Goal: Check status: Check status

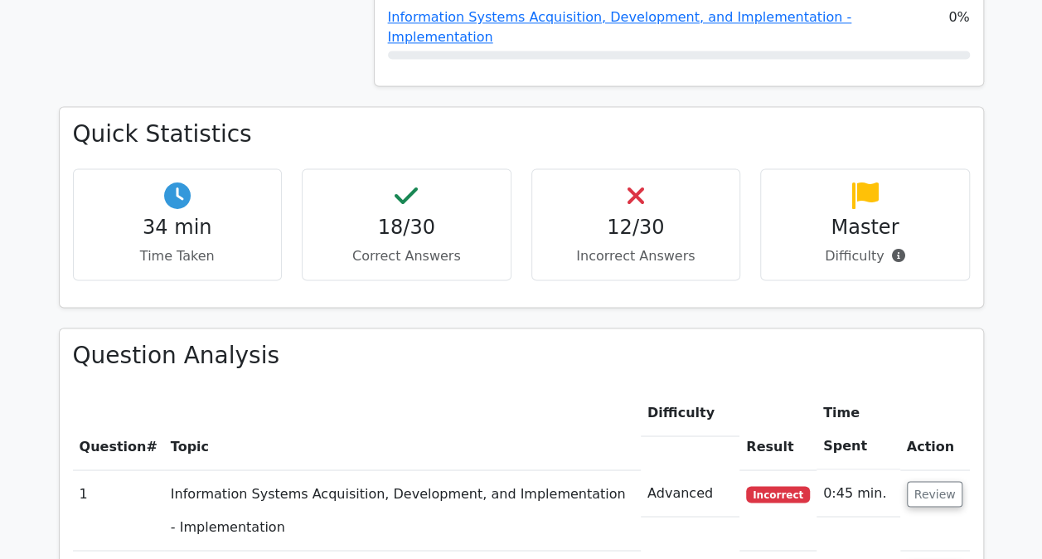
scroll to position [1227, 0]
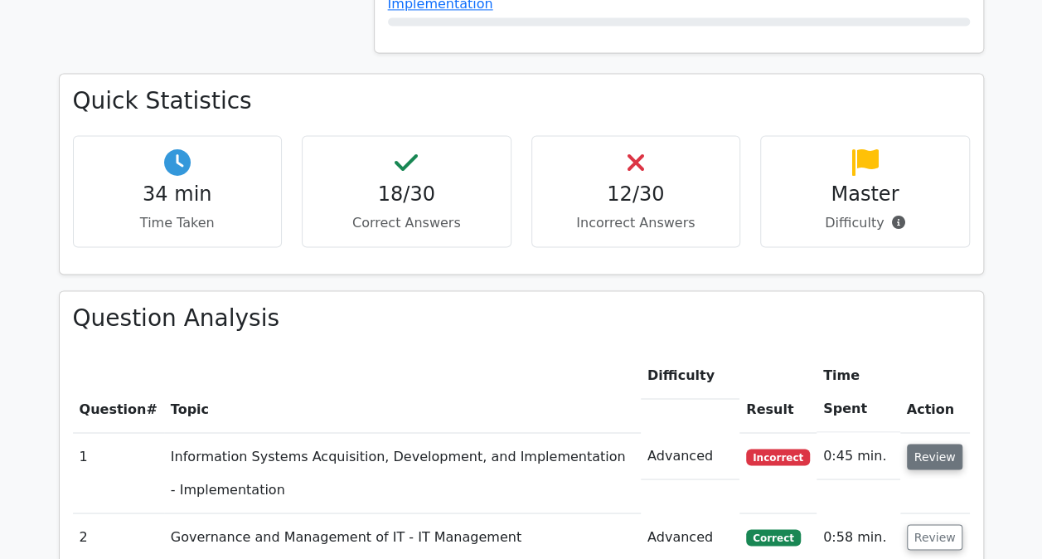
click at [942, 444] on button "Review" at bounding box center [935, 457] width 56 height 26
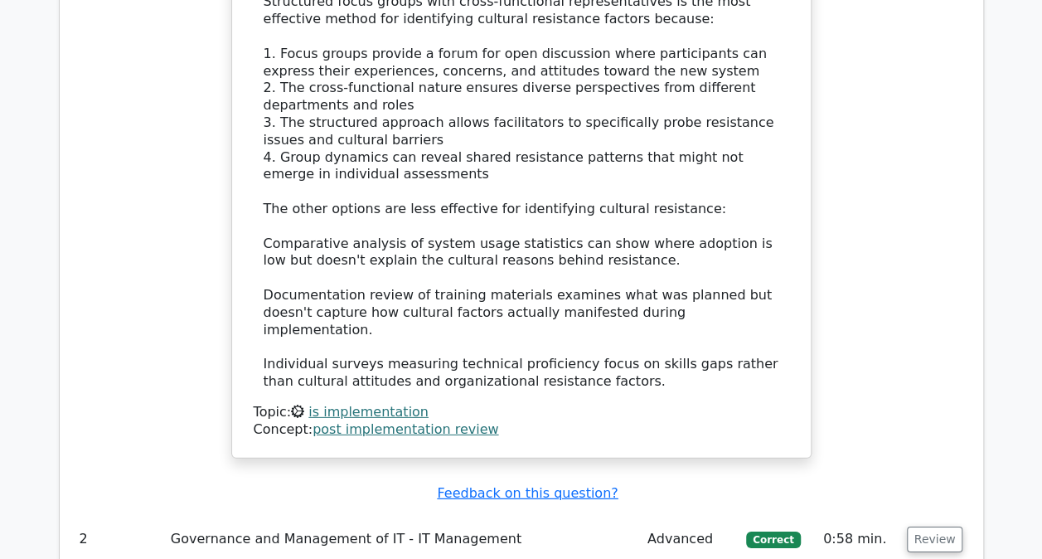
scroll to position [2255, 0]
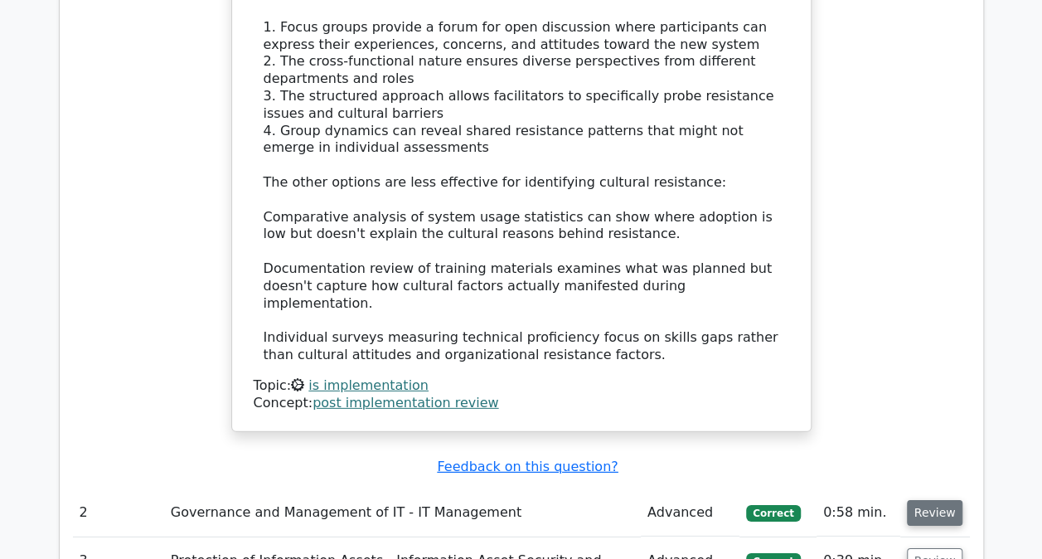
click at [934, 500] on button "Review" at bounding box center [935, 513] width 56 height 26
click at [926, 500] on button "Review" at bounding box center [935, 513] width 56 height 26
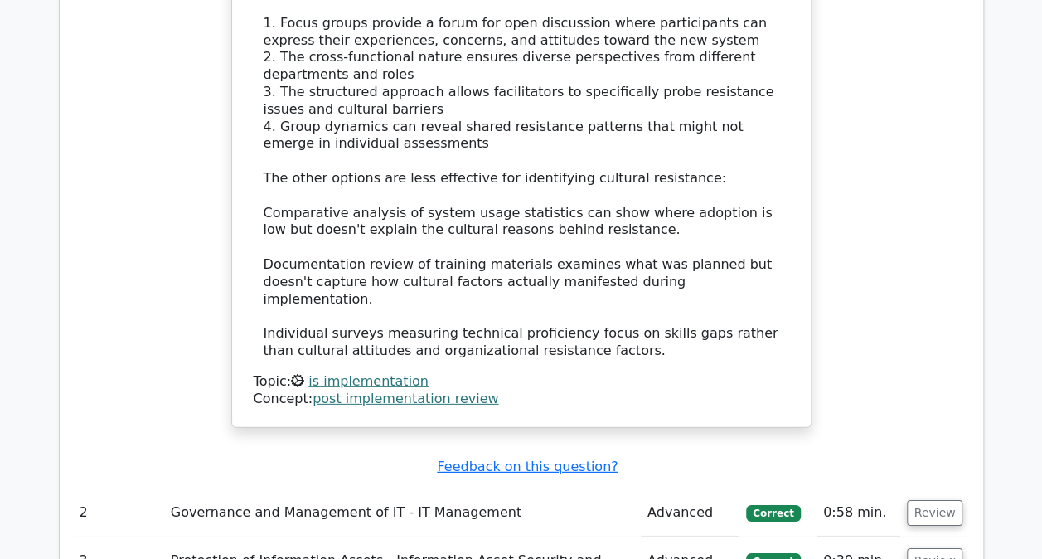
click at [744, 390] on div "Concept: post implementation review" at bounding box center [522, 398] width 536 height 17
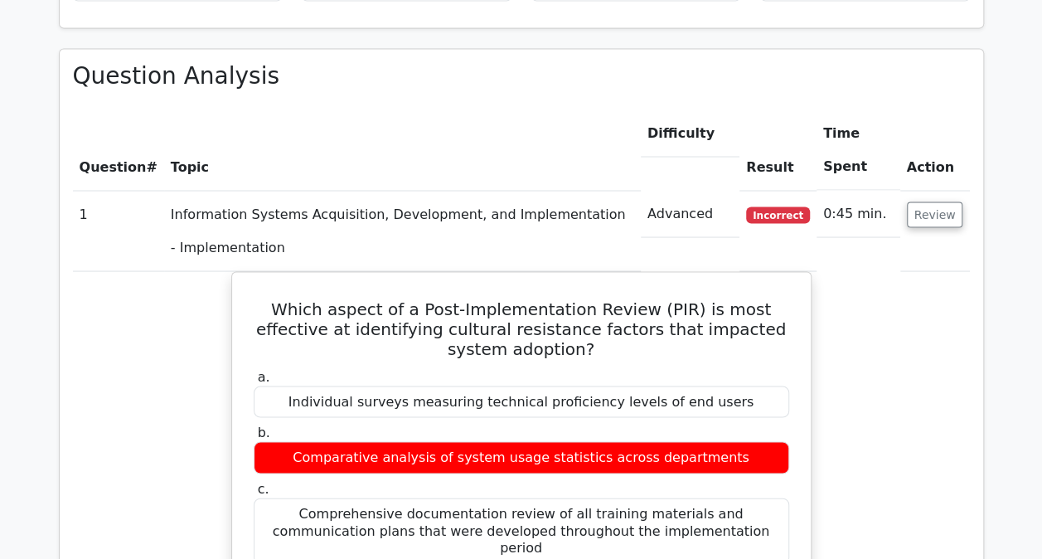
scroll to position [1448, 0]
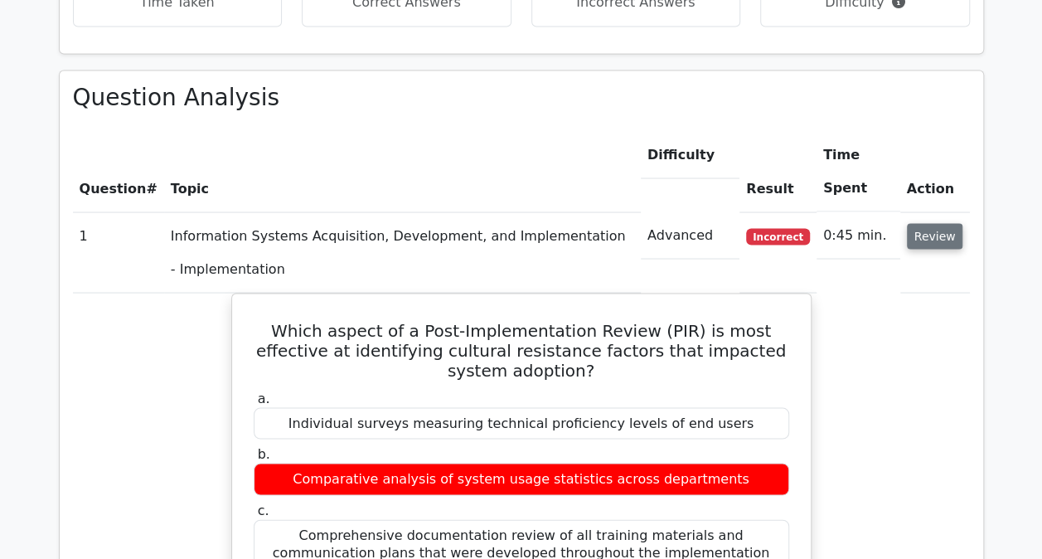
click at [929, 223] on button "Review" at bounding box center [935, 236] width 56 height 26
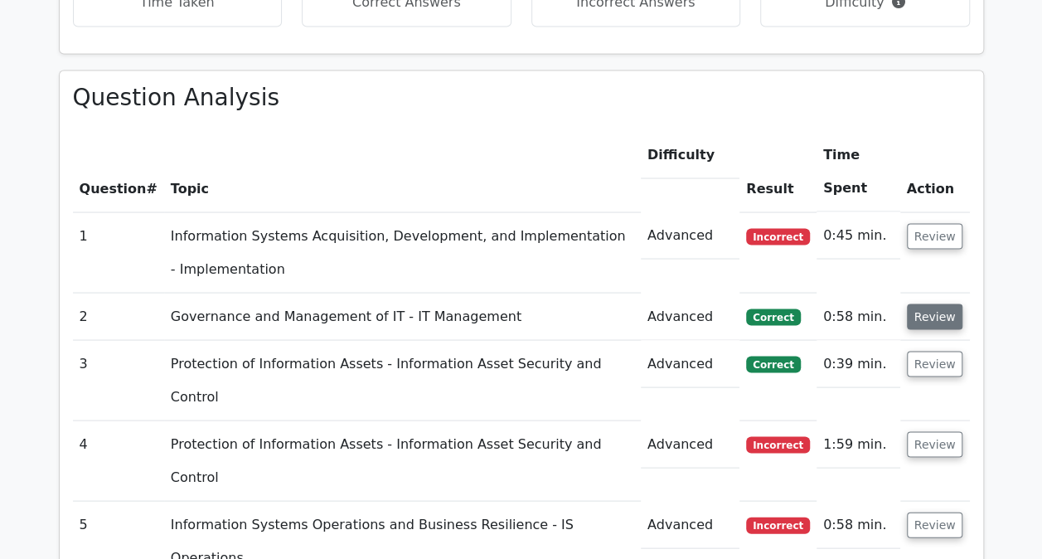
click at [943, 303] on button "Review" at bounding box center [935, 316] width 56 height 26
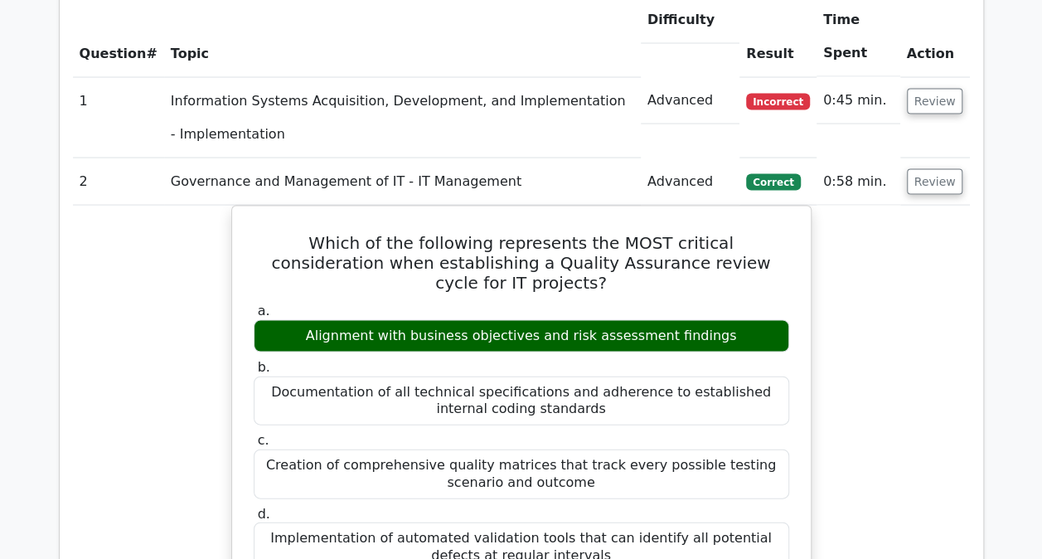
scroll to position [1580, 0]
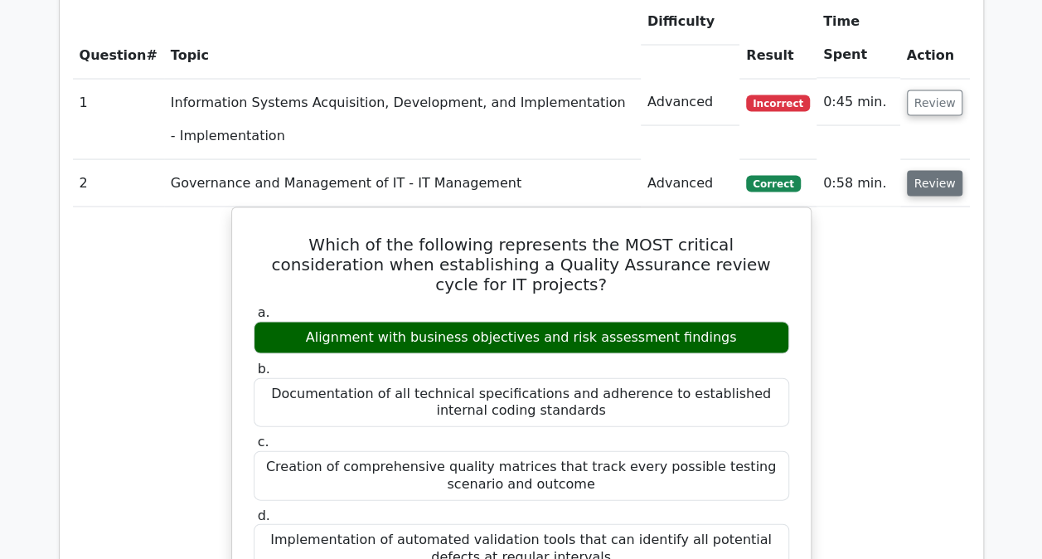
click at [927, 171] on button "Review" at bounding box center [935, 184] width 56 height 26
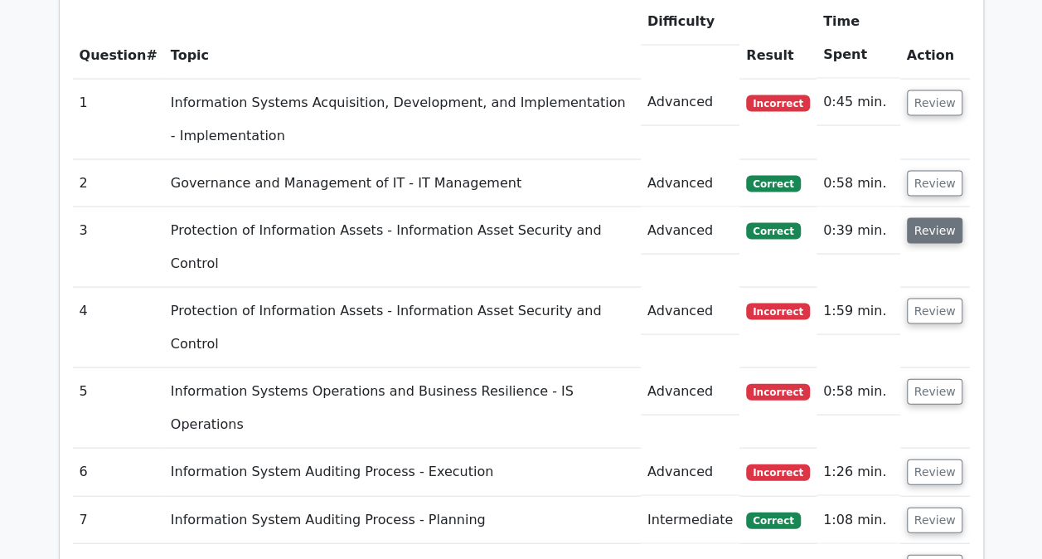
click at [932, 218] on button "Review" at bounding box center [935, 231] width 56 height 26
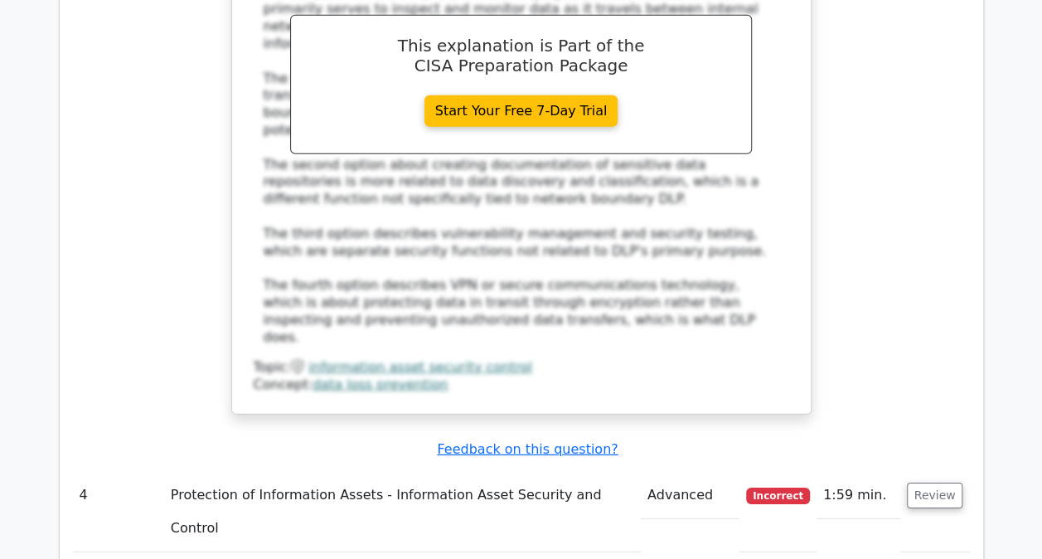
scroll to position [2310, 0]
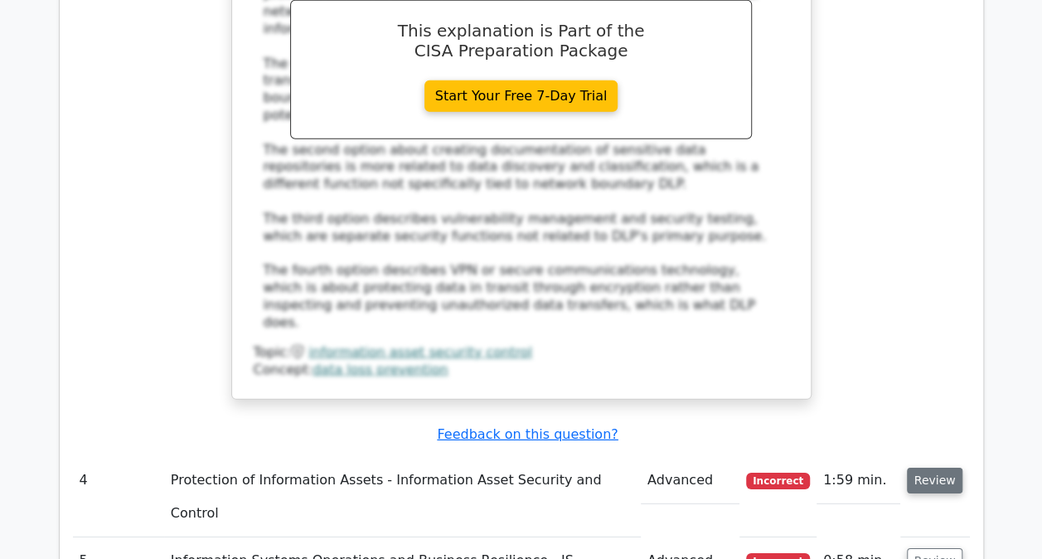
click at [920, 468] on button "Review" at bounding box center [935, 481] width 56 height 26
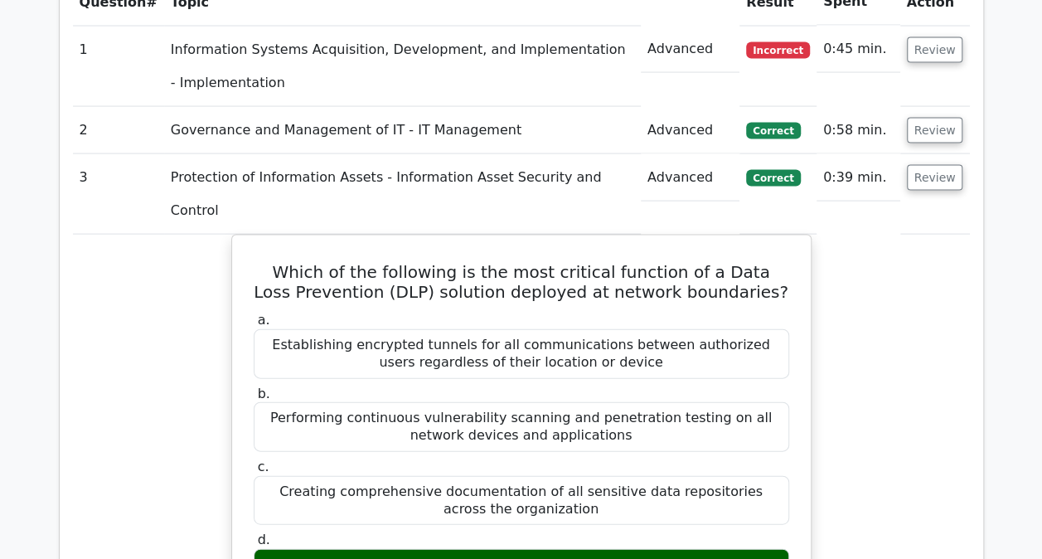
scroll to position [1613, 0]
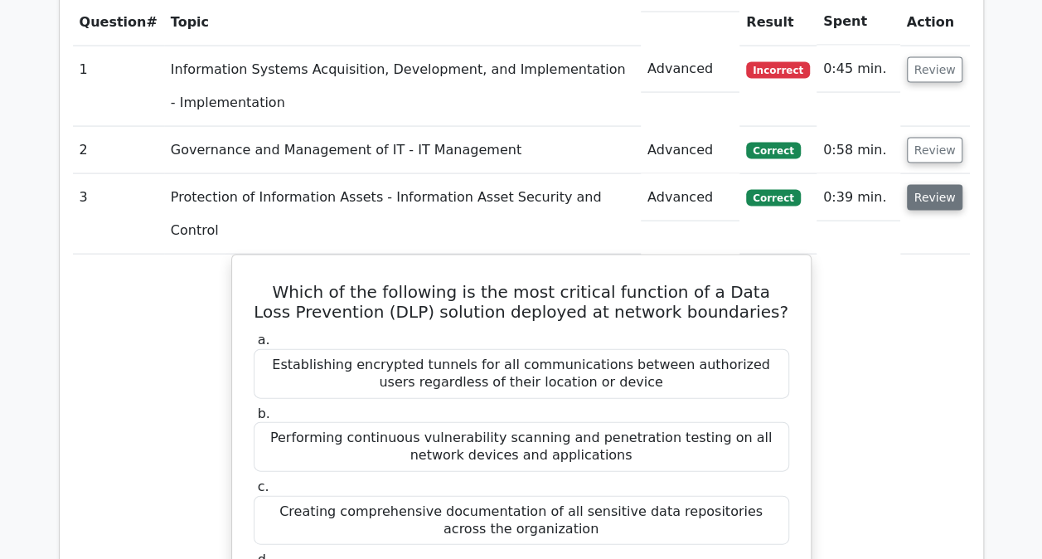
click at [945, 185] on button "Review" at bounding box center [935, 198] width 56 height 26
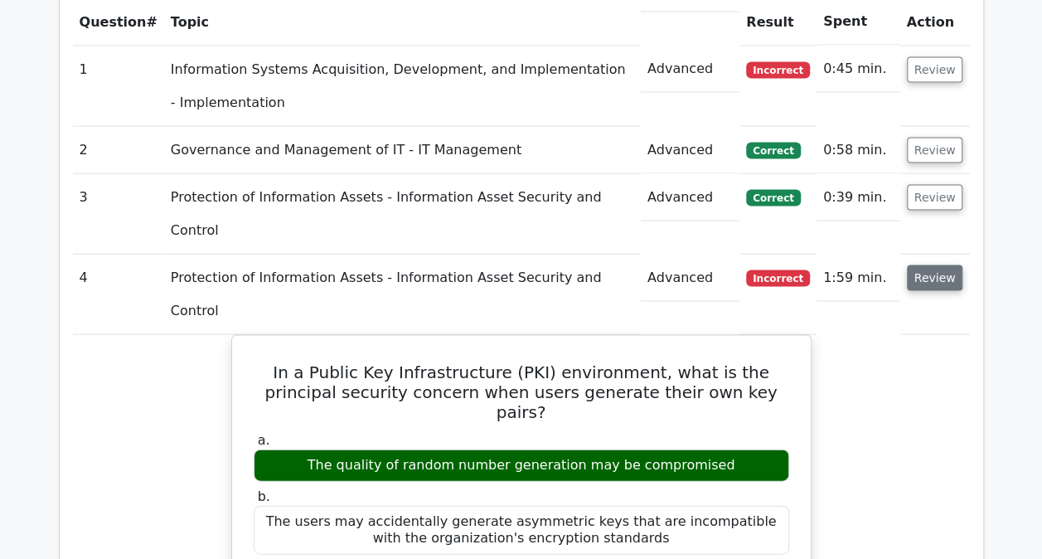
click at [937, 265] on button "Review" at bounding box center [935, 278] width 56 height 26
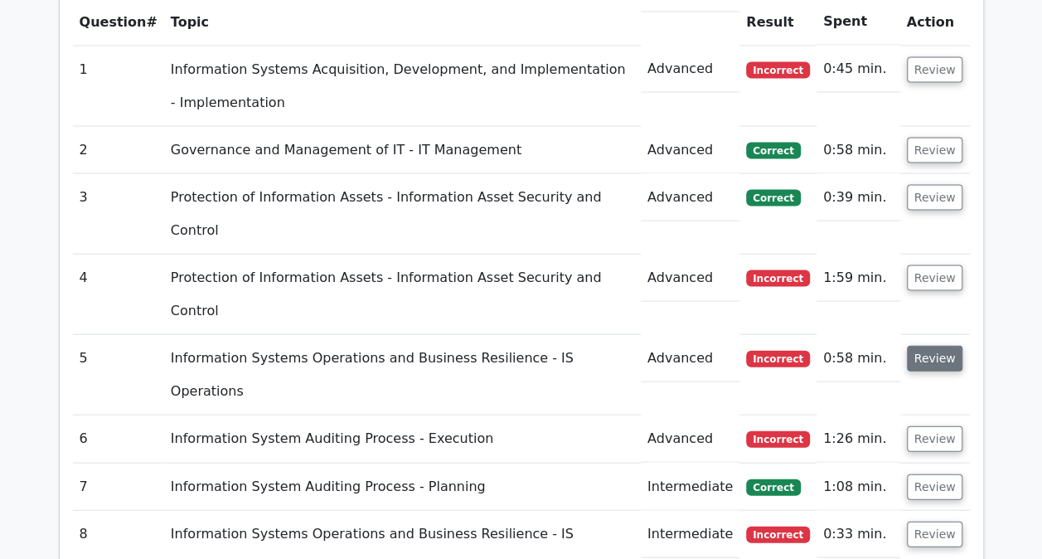
click at [939, 346] on button "Review" at bounding box center [935, 359] width 56 height 26
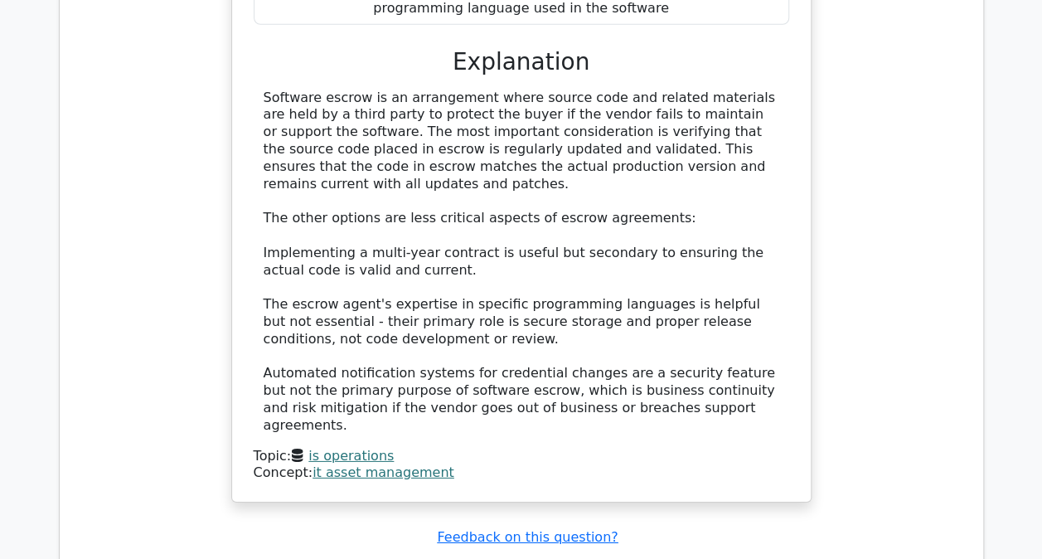
scroll to position [2409, 0]
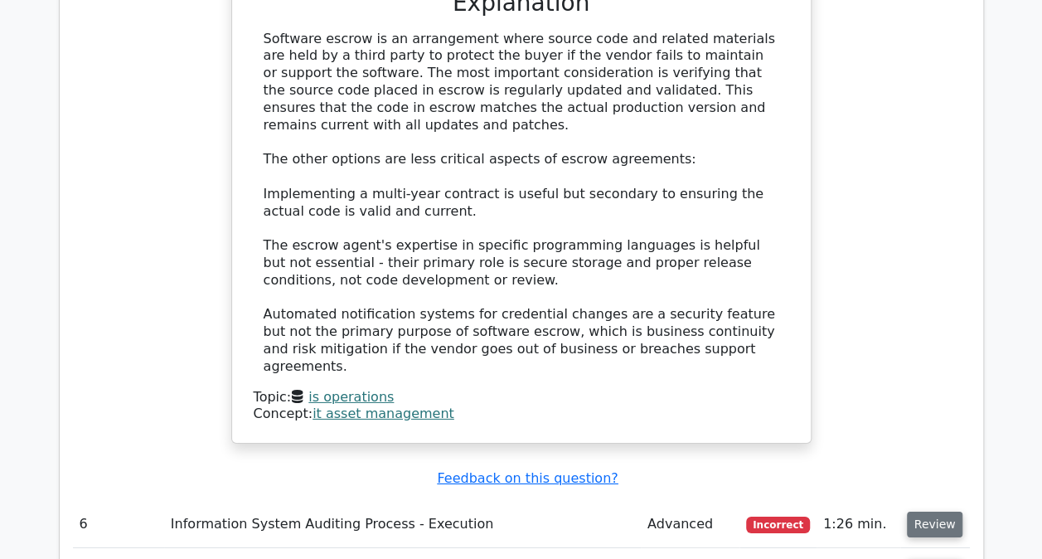
click at [936, 512] on button "Review" at bounding box center [935, 525] width 56 height 26
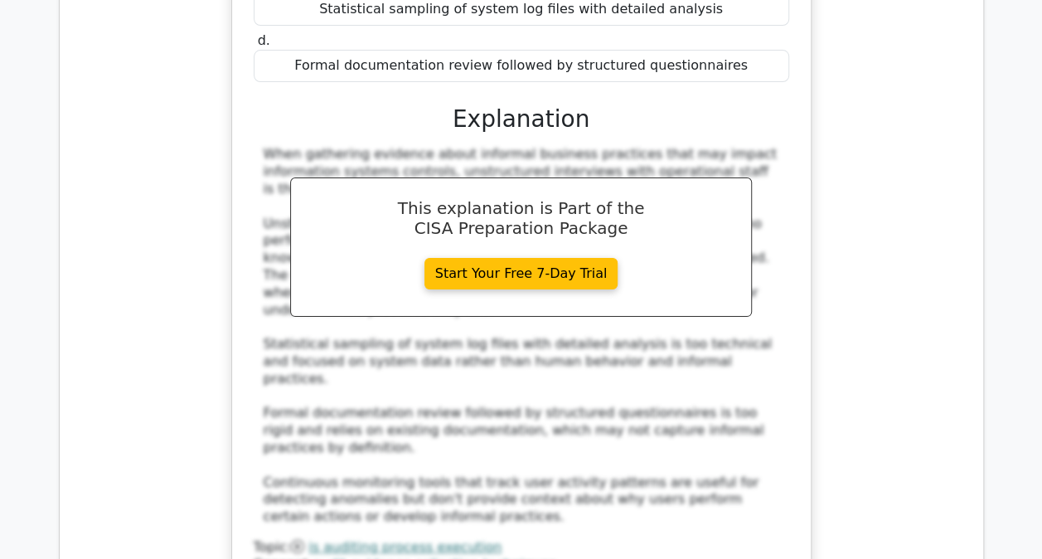
scroll to position [3217, 0]
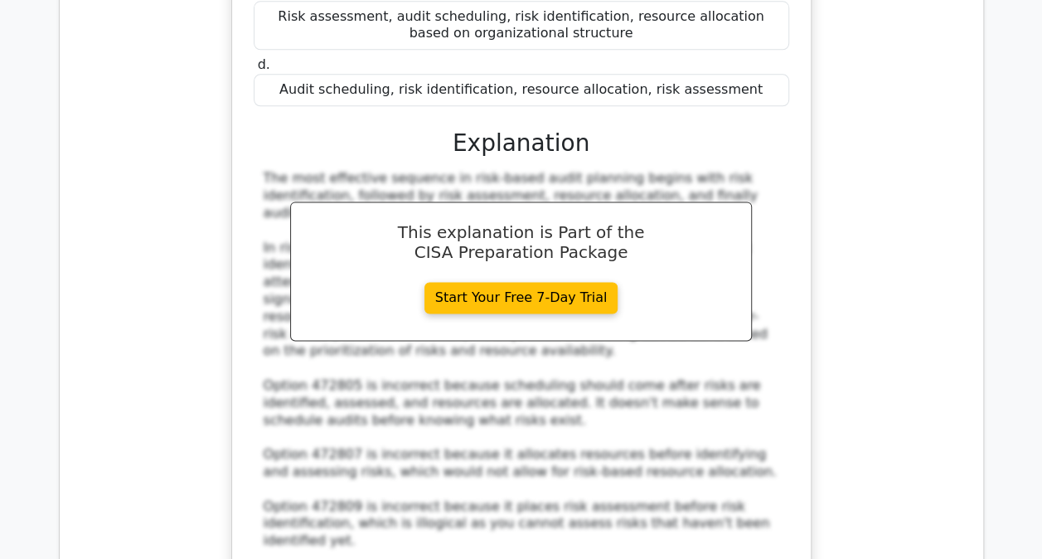
scroll to position [4145, 0]
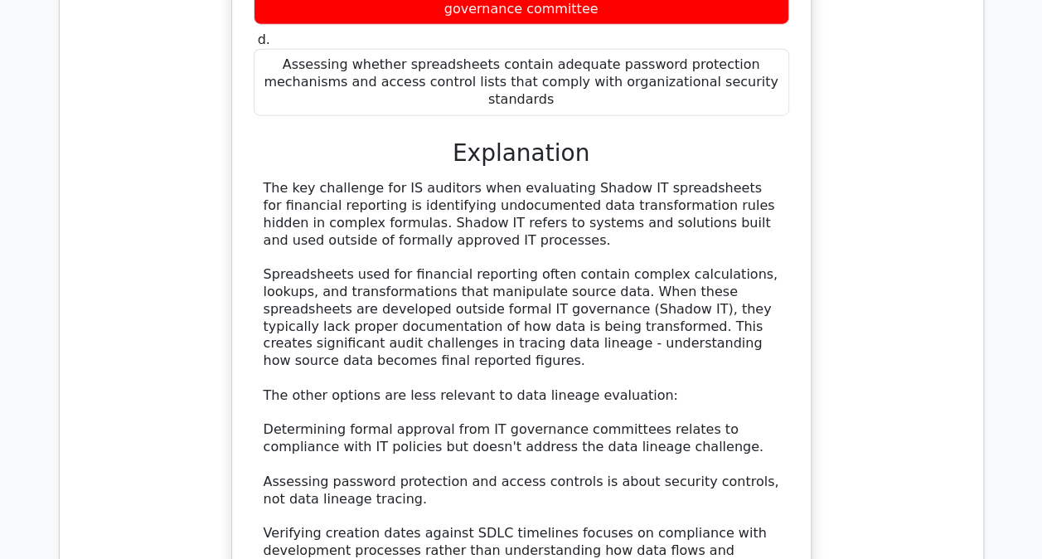
scroll to position [5173, 0]
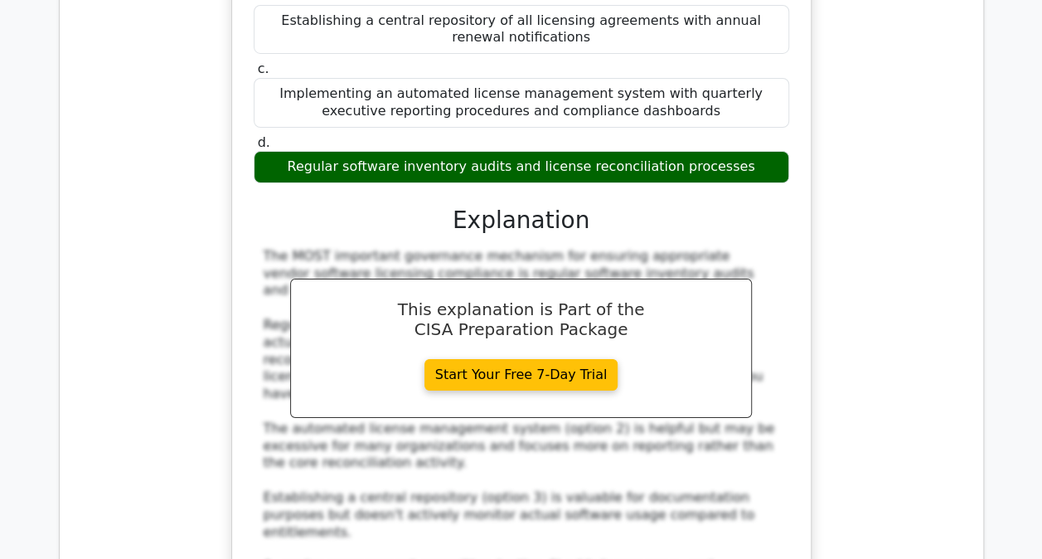
scroll to position [6102, 0]
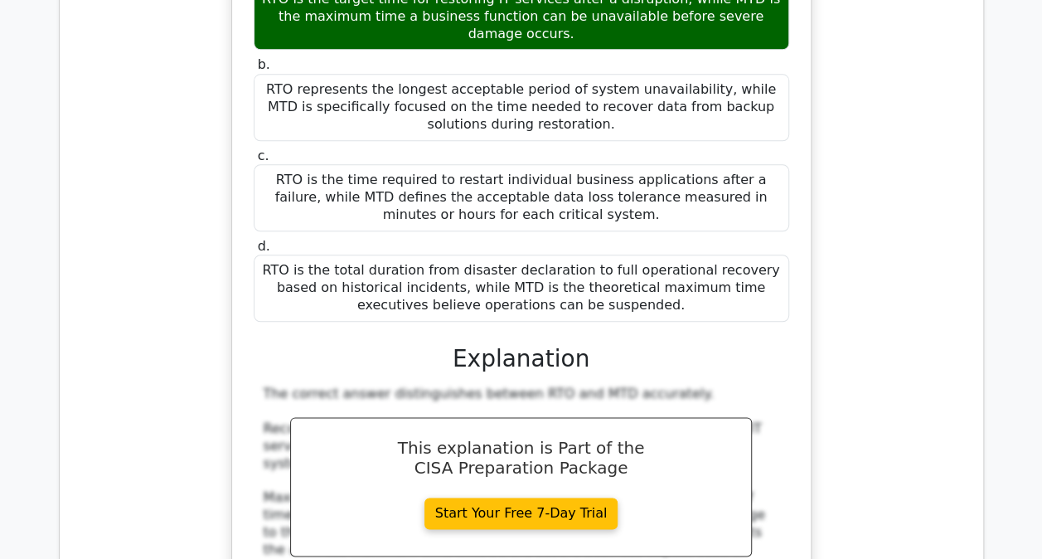
scroll to position [7130, 0]
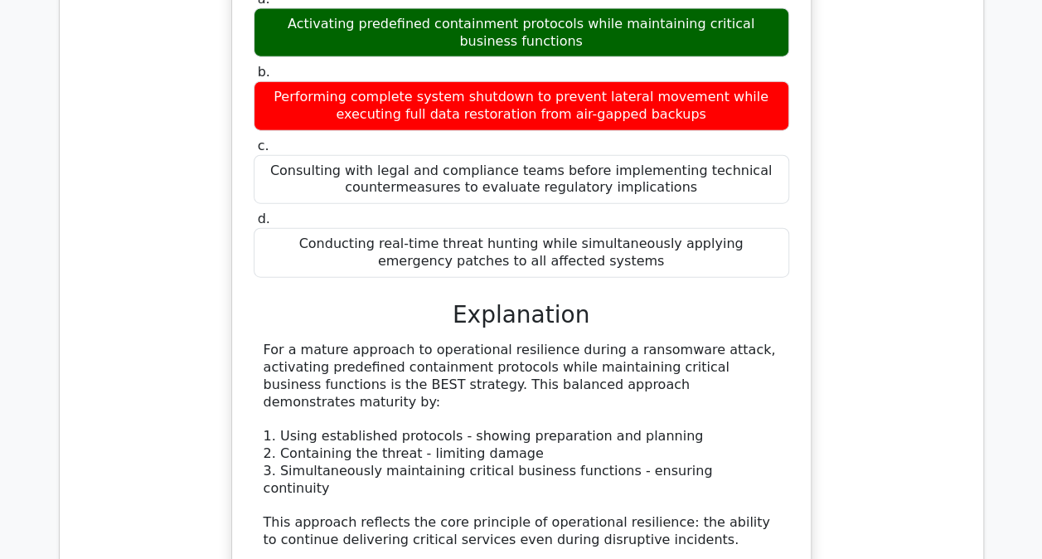
scroll to position [8224, 0]
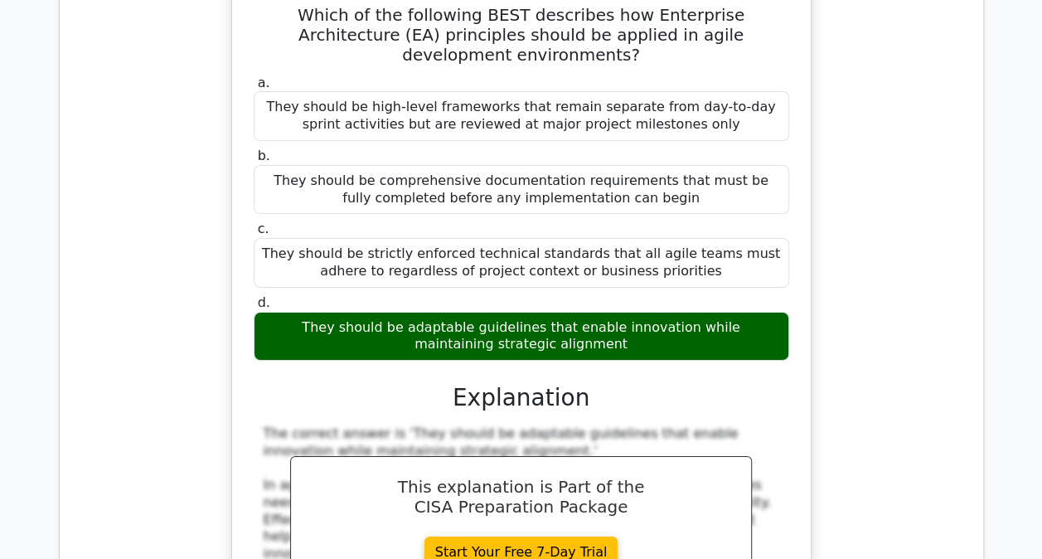
scroll to position [9219, 0]
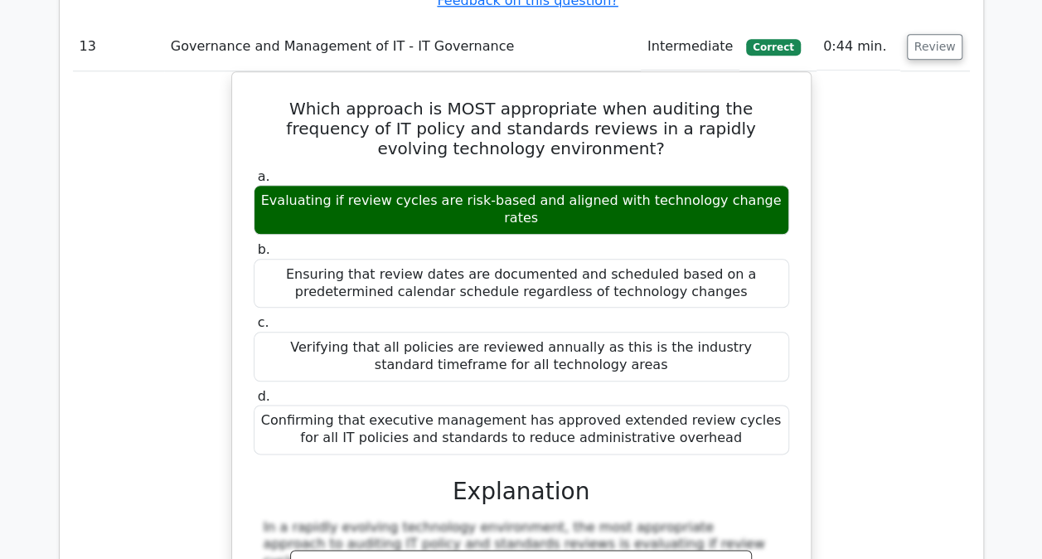
scroll to position [10214, 0]
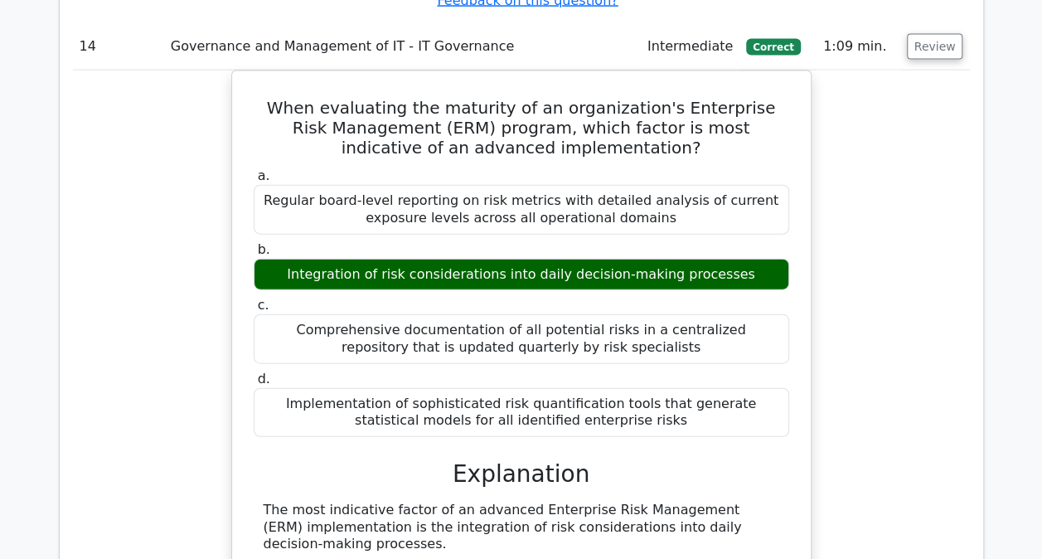
scroll to position [11242, 0]
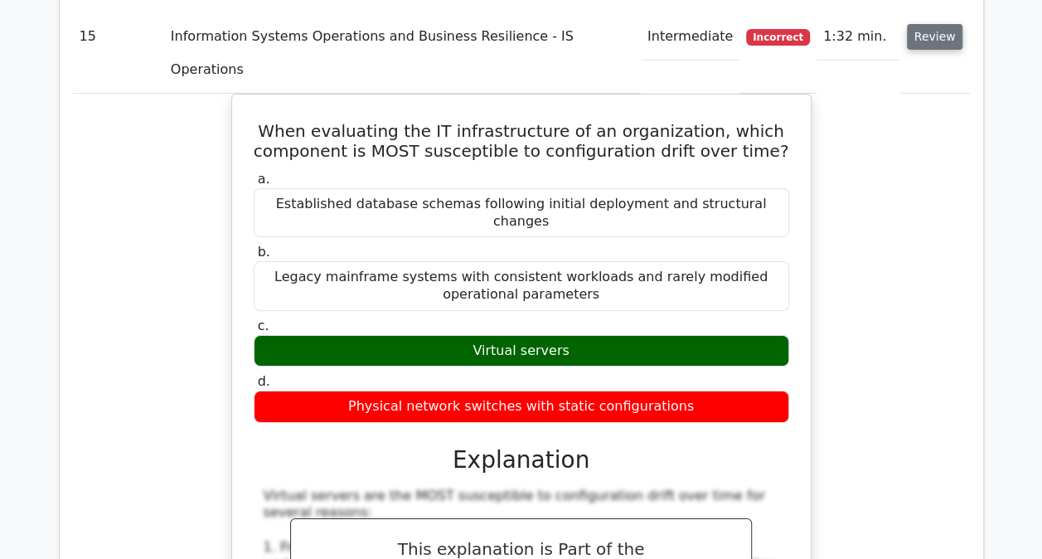
scroll to position [12270, 0]
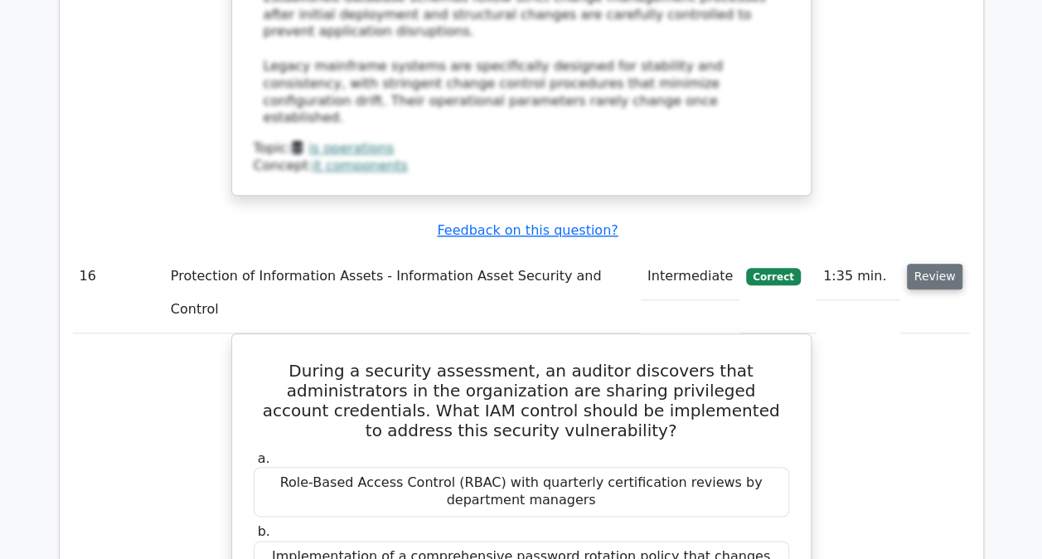
scroll to position [13166, 0]
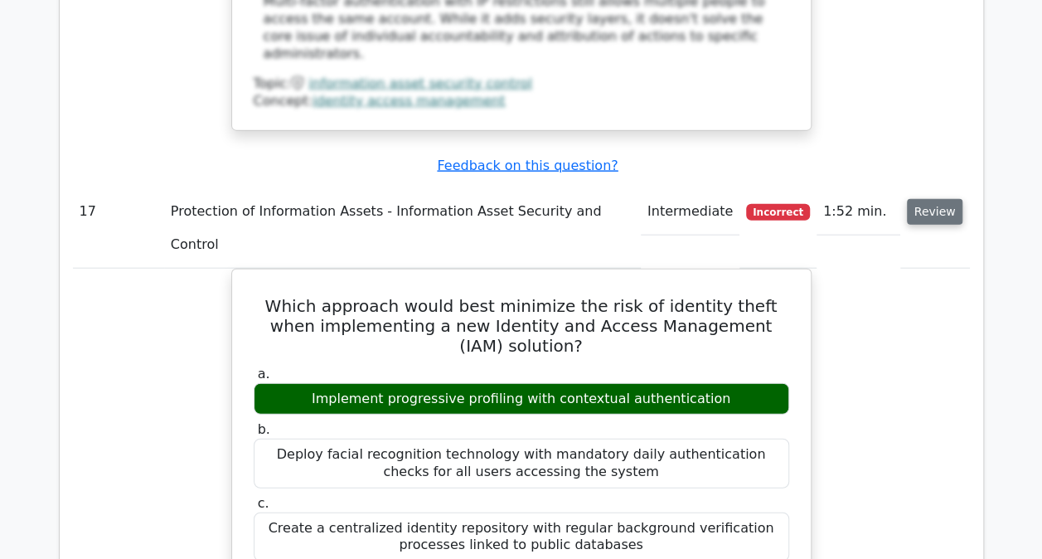
scroll to position [14360, 0]
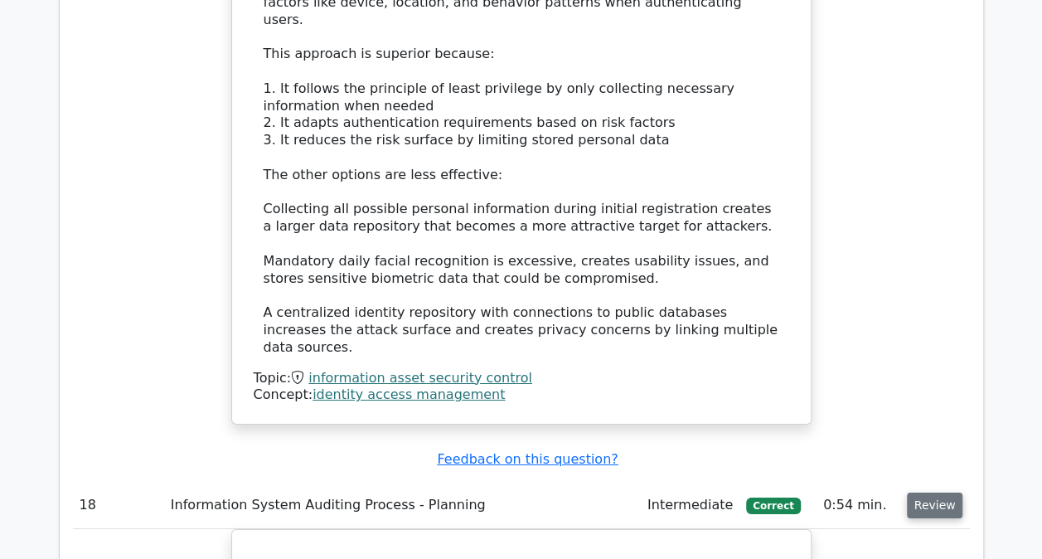
scroll to position [15189, 0]
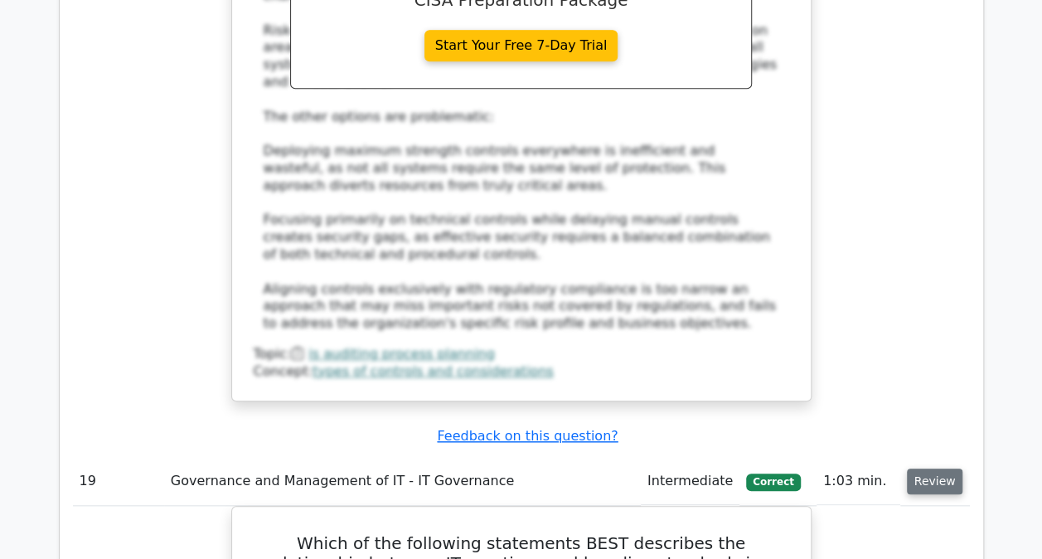
scroll to position [16250, 0]
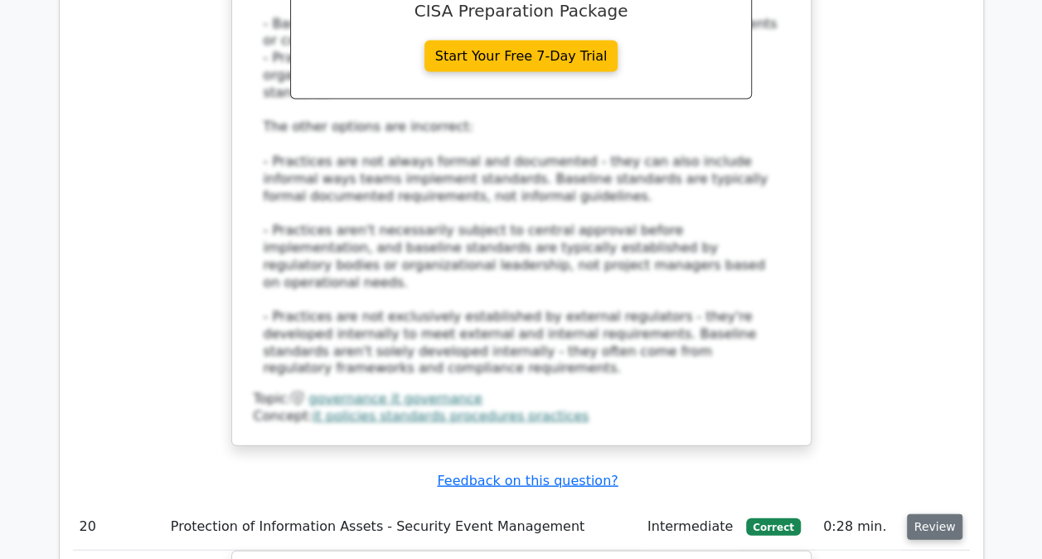
scroll to position [17311, 0]
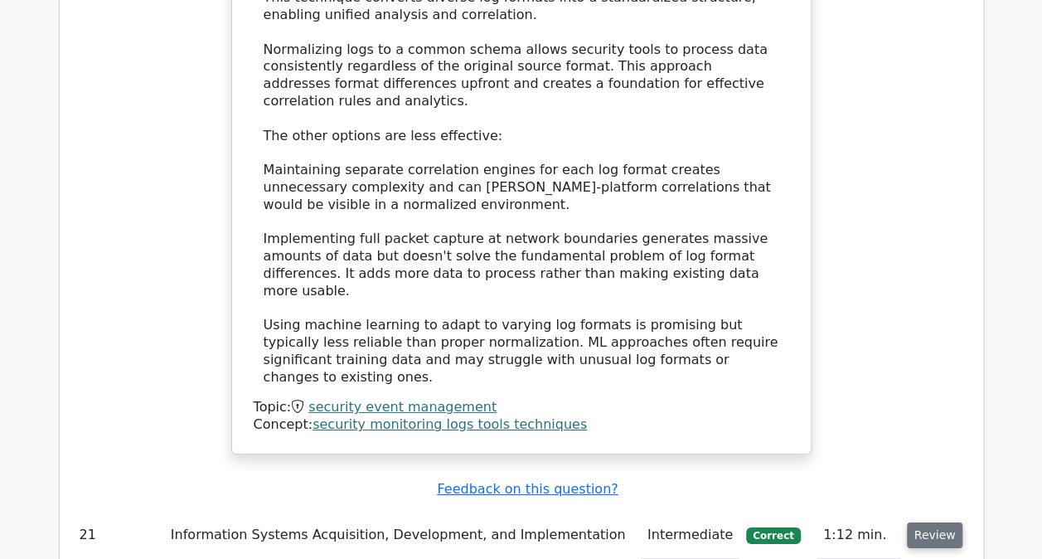
scroll to position [18306, 0]
